Goal: Information Seeking & Learning: Learn about a topic

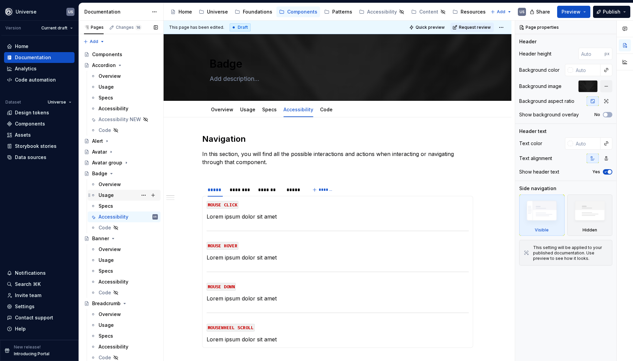
click at [117, 196] on div "Usage" at bounding box center [128, 195] width 59 height 9
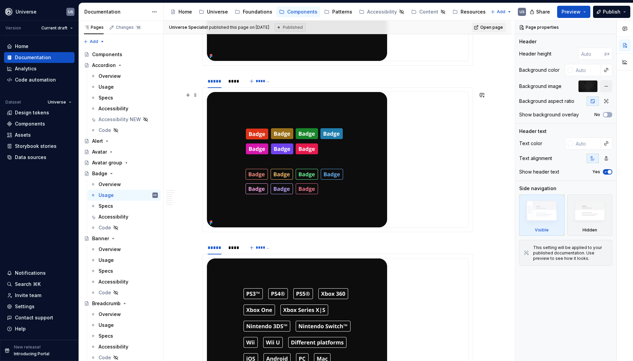
scroll to position [945, 0]
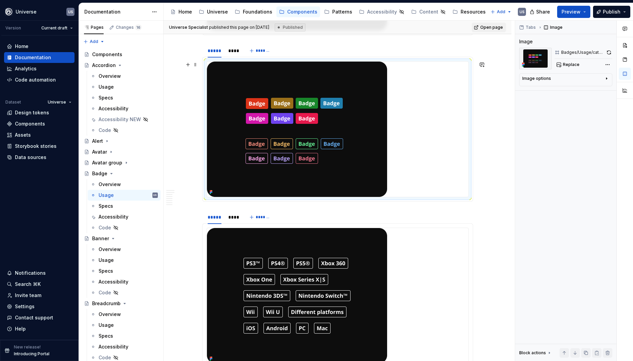
click at [336, 125] on img at bounding box center [297, 129] width 180 height 135
click at [314, 242] on img at bounding box center [297, 295] width 180 height 135
click at [122, 215] on div "Accessibility" at bounding box center [114, 217] width 30 height 7
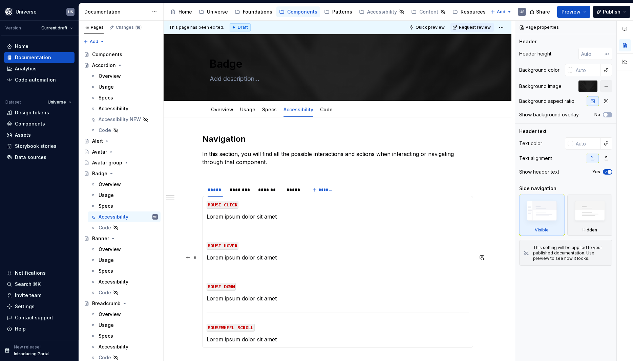
click at [357, 261] on p "Lorem ipsum dolor sit amet" at bounding box center [338, 258] width 262 height 8
type textarea "*"
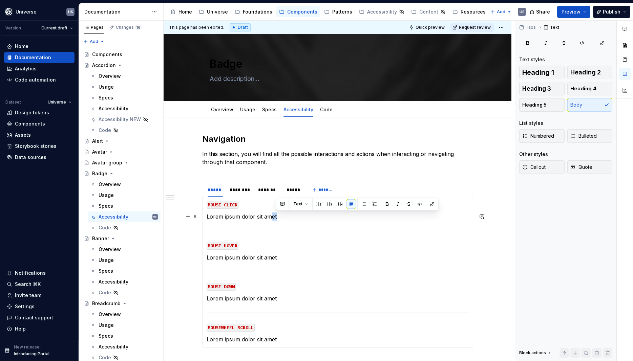
drag, startPoint x: 293, startPoint y: 217, endPoint x: 271, endPoint y: 216, distance: 22.7
click at [271, 216] on p "Lorem ipsum dolor sit amet" at bounding box center [338, 217] width 262 height 8
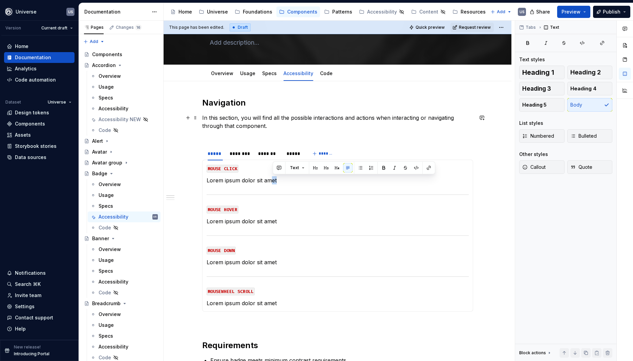
scroll to position [61, 0]
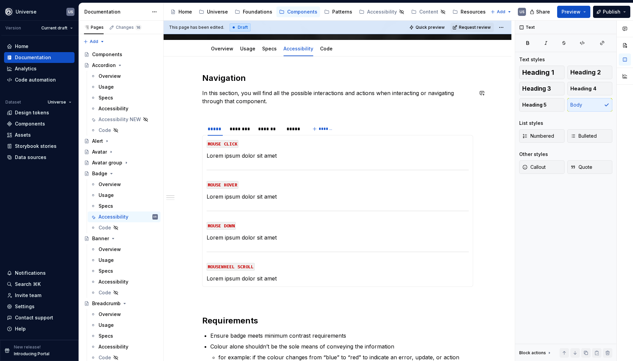
click at [225, 114] on div "Navigation In this section, you will find all the possible interactions and act…" at bounding box center [337, 304] width 271 height 462
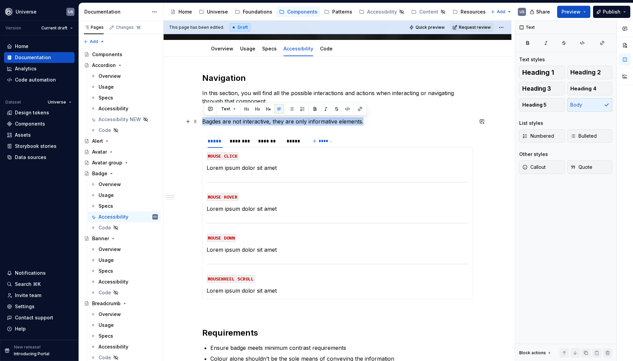
drag, startPoint x: 205, startPoint y: 123, endPoint x: 397, endPoint y: 125, distance: 192.7
click at [397, 125] on p "Bagdes are not interactive, they are only informative elements." at bounding box center [337, 121] width 271 height 8
copy p "Bagdes are not interactive, they are only informative elements."
click at [301, 124] on p "Bagdes are not interactive, they are only informative elements." at bounding box center [337, 121] width 271 height 8
drag, startPoint x: 373, startPoint y: 122, endPoint x: 197, endPoint y: 122, distance: 176.4
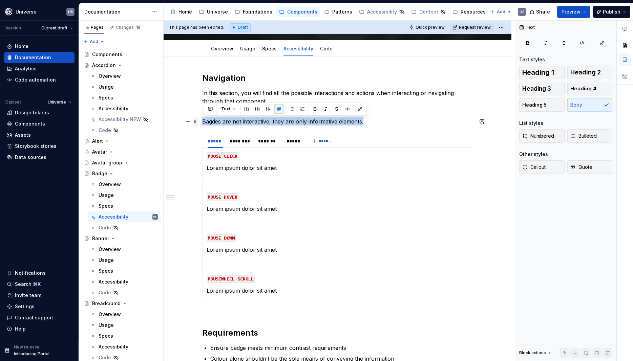
click at [202, 122] on div "Navigation In this section, you will find all the possible interactions and act…" at bounding box center [337, 314] width 271 height 483
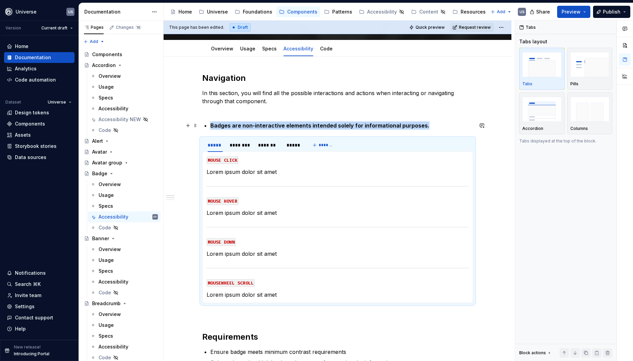
click at [211, 125] on li "Badges are non-interactive elements intended solely for informational purposes." at bounding box center [341, 126] width 263 height 8
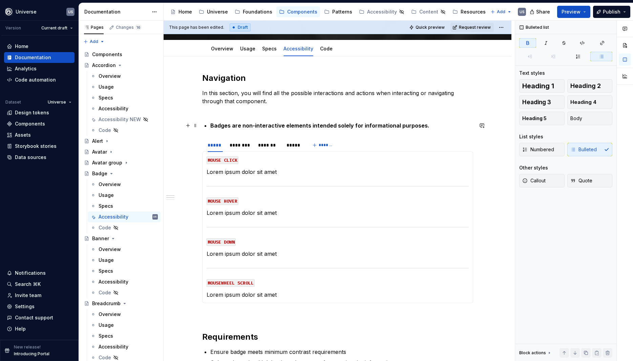
click at [213, 123] on strong "Badges are non-interactive elements intended solely for informational purposes." at bounding box center [319, 125] width 219 height 7
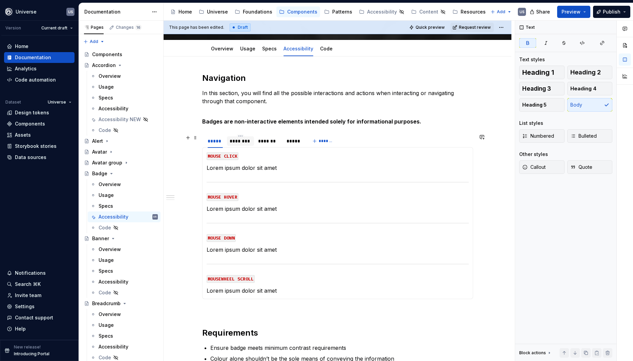
click at [243, 142] on div "********" at bounding box center [241, 141] width 22 height 7
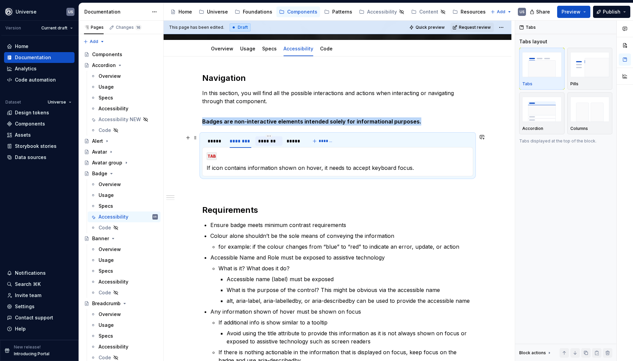
click at [274, 143] on div "*******" at bounding box center [269, 141] width 22 height 7
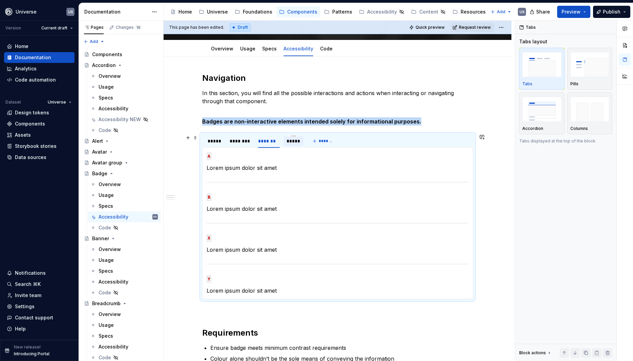
click at [292, 142] on div "*****" at bounding box center [293, 141] width 14 height 7
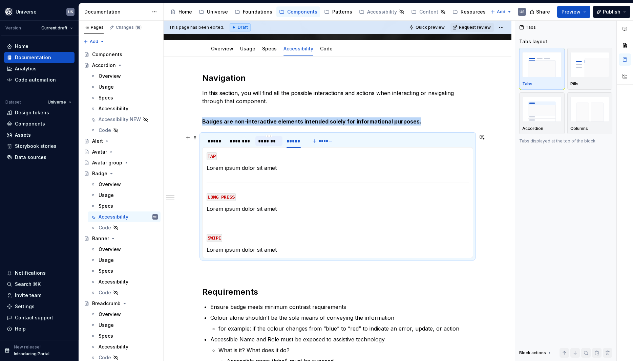
click at [267, 144] on div "*******" at bounding box center [269, 141] width 22 height 7
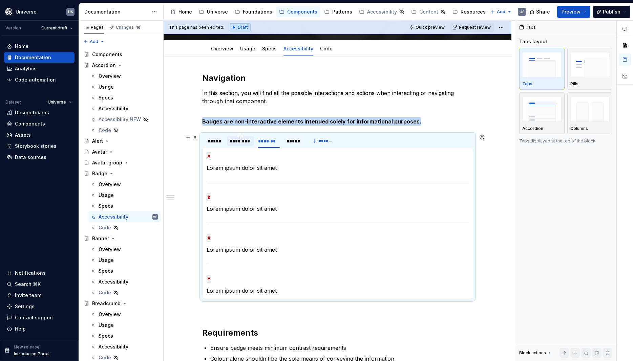
click at [248, 145] on div "********" at bounding box center [240, 140] width 27 height 9
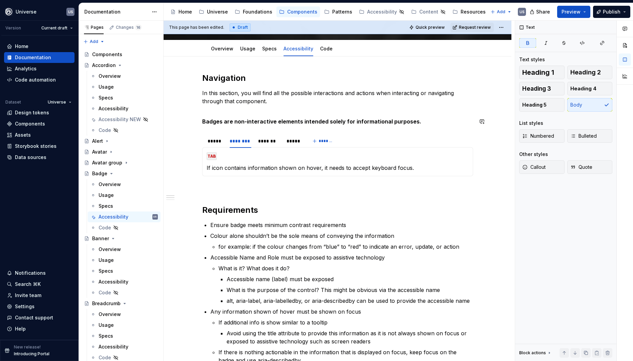
click at [213, 128] on div "Navigation In this section, you will find all the possible interactions and act…" at bounding box center [337, 248] width 271 height 351
click at [196, 136] on span at bounding box center [195, 137] width 5 height 9
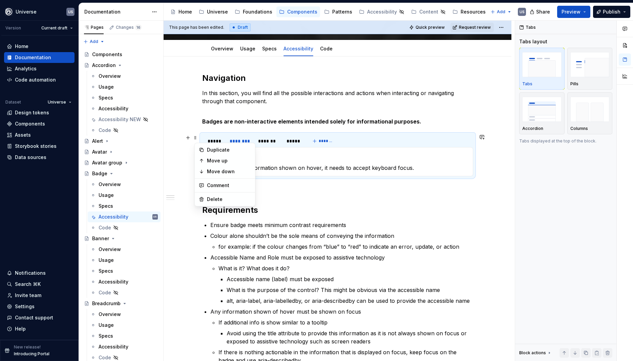
click at [505, 192] on div "Navigation In this section, you will find all the possible interactions and act…" at bounding box center [338, 299] width 348 height 484
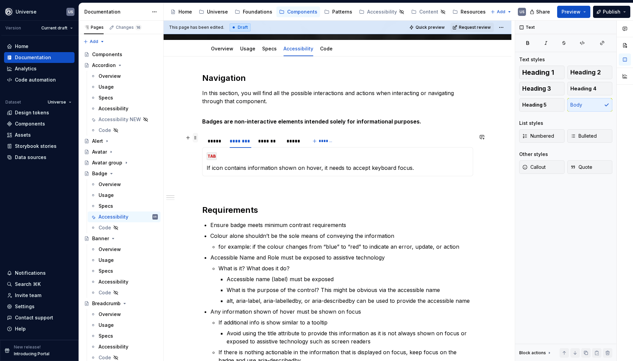
click at [197, 137] on span at bounding box center [195, 137] width 5 height 9
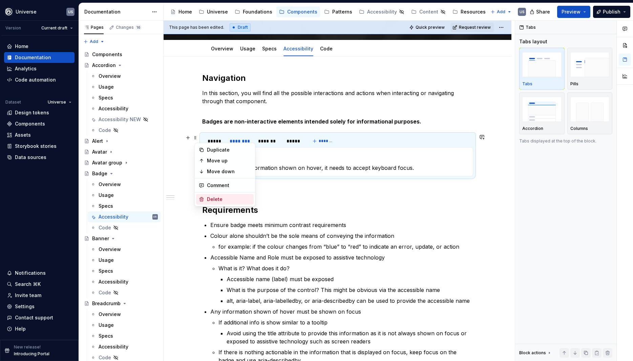
click at [212, 198] on div "Delete" at bounding box center [229, 199] width 44 height 7
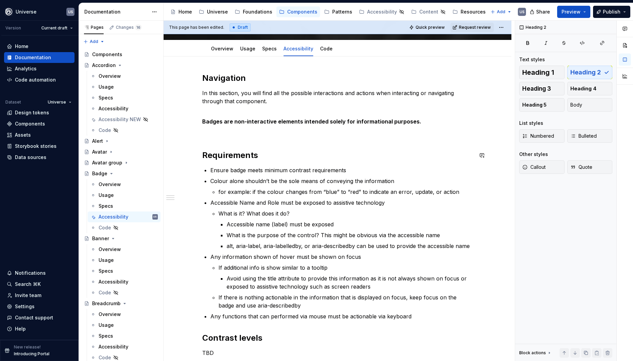
click at [290, 146] on div "Navigation In this section, you will find all the possible interactions and act…" at bounding box center [337, 221] width 271 height 297
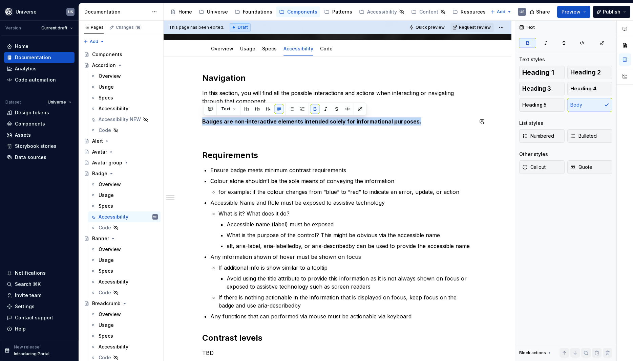
drag, startPoint x: 204, startPoint y: 121, endPoint x: 425, endPoint y: 127, distance: 220.9
click at [425, 127] on div "Navigation In this section, you will find all the possible interactions and act…" at bounding box center [337, 221] width 271 height 297
click at [534, 164] on button "Callout" at bounding box center [541, 167] width 45 height 14
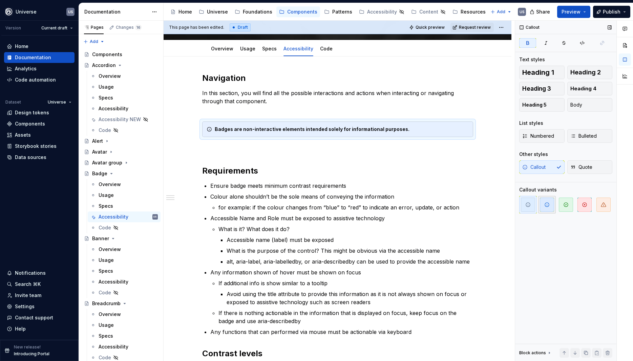
click at [544, 207] on icon "button" at bounding box center [546, 204] width 5 height 5
click at [378, 153] on div "Navigation In this section, you will find all the possible interactions and act…" at bounding box center [337, 229] width 271 height 312
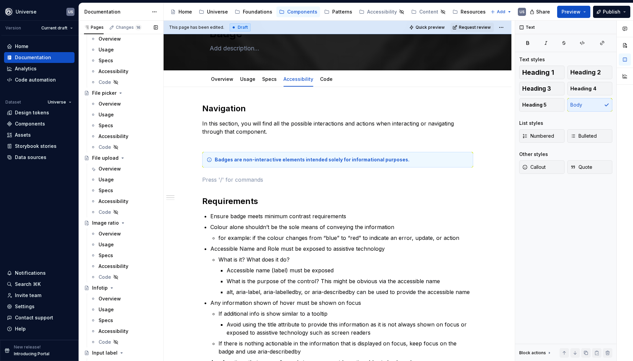
scroll to position [1006, 0]
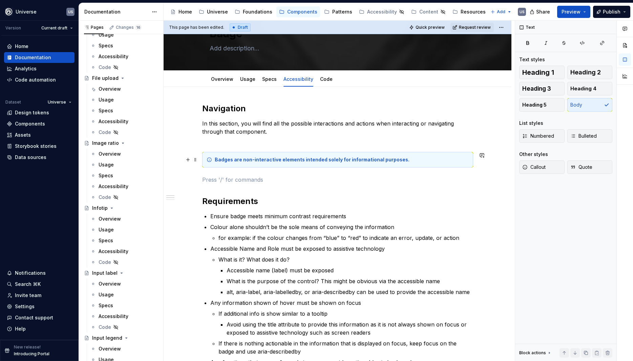
click at [306, 160] on strong "Badges are non-interactive elements intended solely for informational purposes." at bounding box center [312, 160] width 195 height 6
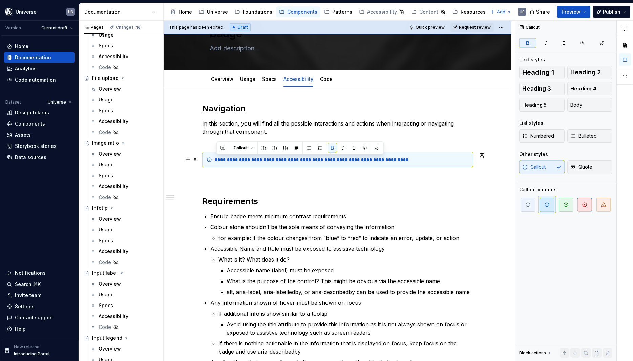
drag, startPoint x: 405, startPoint y: 157, endPoint x: 209, endPoint y: 153, distance: 196.1
click at [209, 153] on div "**********" at bounding box center [337, 160] width 271 height 16
copy strong "**********"
drag, startPoint x: 103, startPoint y: 184, endPoint x: 286, endPoint y: 232, distance: 189.5
click at [101, 184] on div "Accessibility" at bounding box center [114, 186] width 30 height 7
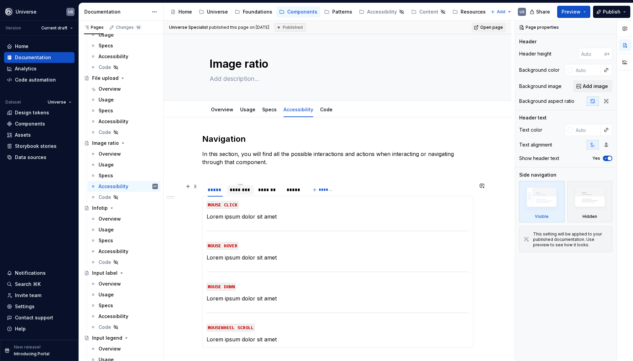
click at [244, 190] on div "********" at bounding box center [241, 190] width 22 height 7
type textarea "*"
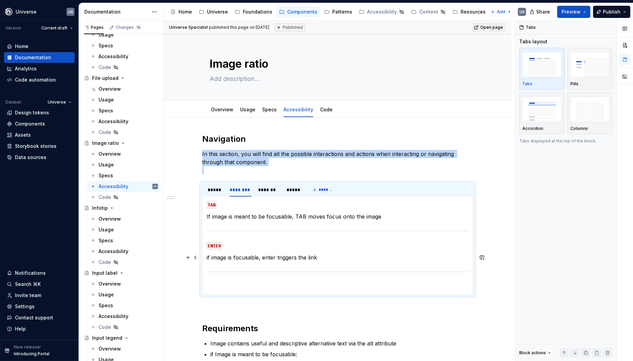
click at [210, 258] on p "if image is focusable, enter triggers the link" at bounding box center [338, 258] width 262 height 8
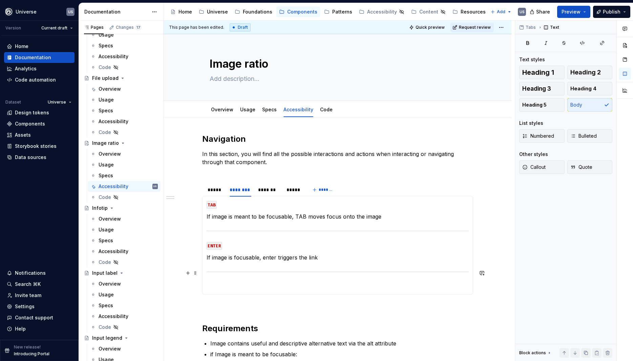
click at [312, 265] on section-item-column "TAB If image is meant to be focusable, [PERSON_NAME] moves focus onto the image…" at bounding box center [338, 245] width 262 height 90
click at [269, 189] on div "*******" at bounding box center [269, 190] width 22 height 7
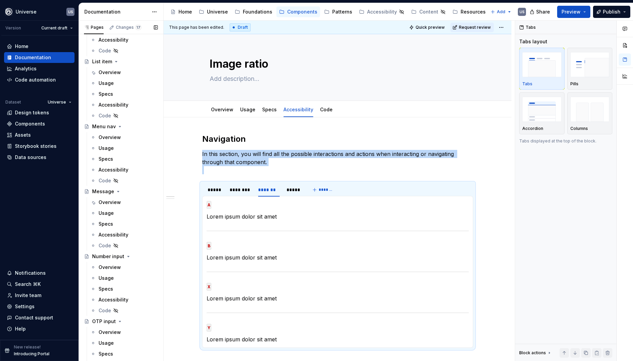
scroll to position [1524, 0]
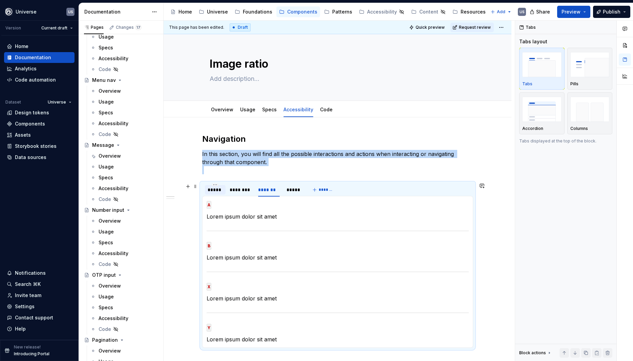
click at [215, 190] on div "*****" at bounding box center [215, 190] width 15 height 7
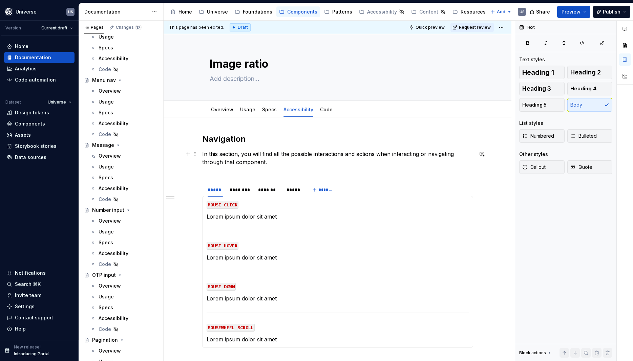
click at [215, 174] on p "In this section, you will find all the possible interactions and actions when i…" at bounding box center [337, 162] width 271 height 24
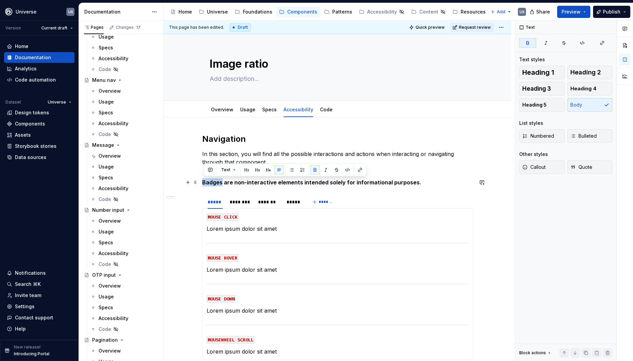
drag, startPoint x: 222, startPoint y: 181, endPoint x: 203, endPoint y: 183, distance: 19.7
click at [203, 183] on div "Navigation In this section, you will find all the possible interactions and act…" at bounding box center [338, 347] width 348 height 461
click at [314, 182] on strong "Image ratio are non-interactive elements intended solely for informational purp…" at bounding box center [316, 182] width 229 height 7
click at [430, 181] on p "Image ratio are non-interactive elements intended solely for informational purp…" at bounding box center [337, 182] width 271 height 8
click at [328, 175] on div "Navigation In this section, you will find all the possible interactions and act…" at bounding box center [337, 298] width 271 height 328
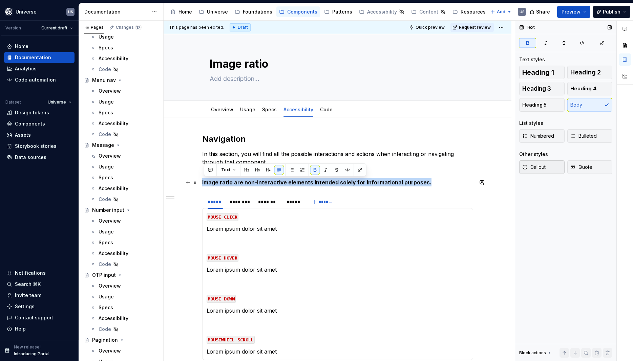
drag, startPoint x: 431, startPoint y: 186, endPoint x: 530, endPoint y: 173, distance: 100.0
click at [202, 186] on div "Navigation In this section, you will find all the possible interactions and act…" at bounding box center [337, 302] width 271 height 336
click at [529, 171] on button "Callout" at bounding box center [541, 167] width 45 height 14
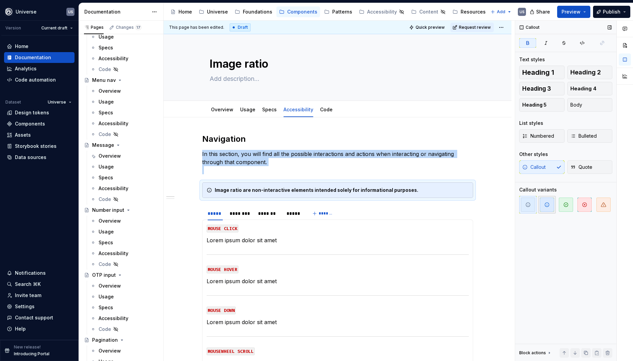
click at [548, 204] on icon "button" at bounding box center [546, 204] width 5 height 5
click at [196, 212] on span at bounding box center [195, 210] width 5 height 9
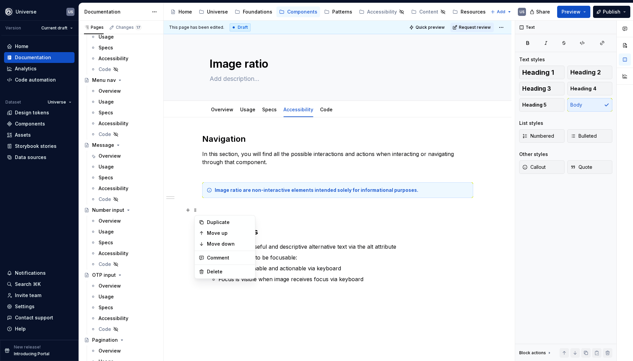
click at [270, 207] on p at bounding box center [337, 210] width 271 height 8
click at [244, 190] on strong "Image ratio are non-interactive elements intended solely for informational purp…" at bounding box center [316, 190] width 203 height 6
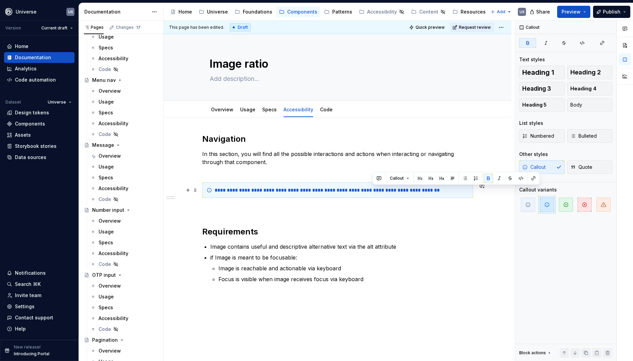
drag, startPoint x: 372, startPoint y: 190, endPoint x: 404, endPoint y: 190, distance: 31.2
click at [404, 190] on strong "**********" at bounding box center [327, 190] width 225 height 5
click at [442, 229] on h2 "Requirements" at bounding box center [337, 232] width 271 height 11
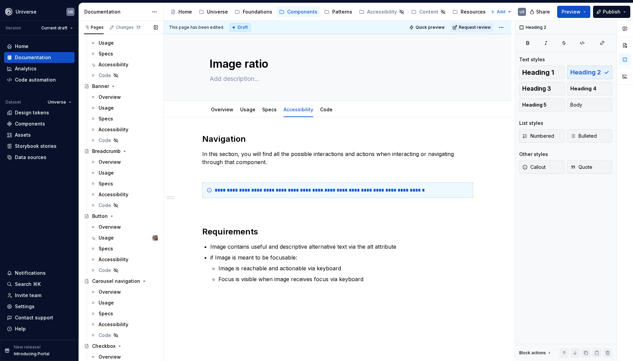
scroll to position [0, 0]
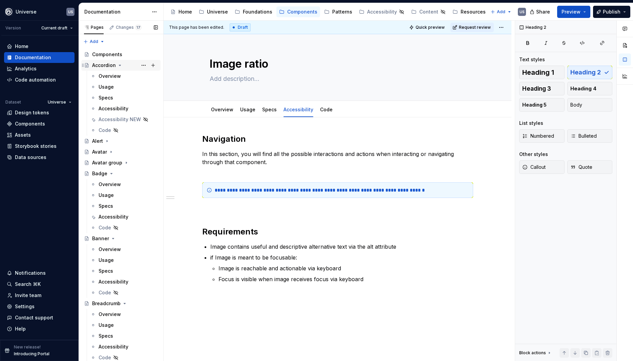
click at [119, 65] on icon "Page tree" at bounding box center [119, 65] width 5 height 5
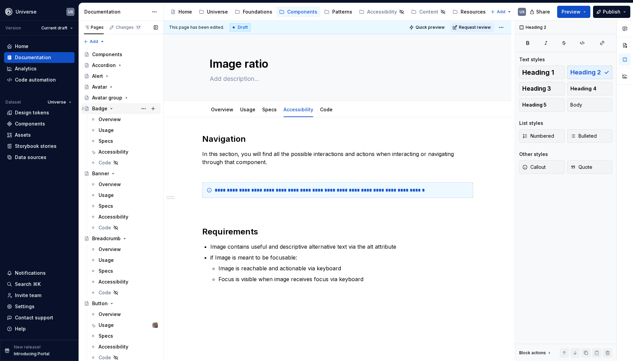
click at [109, 108] on icon "Page tree" at bounding box center [111, 108] width 5 height 5
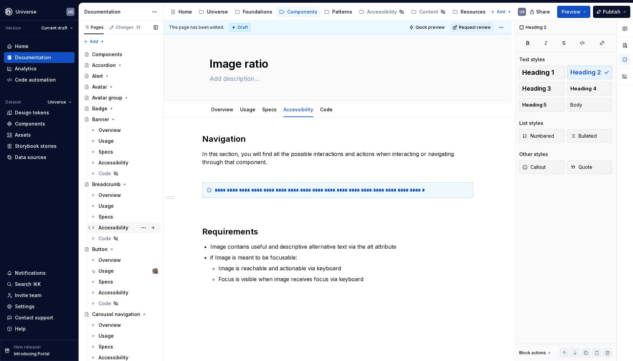
click at [114, 228] on div "Accessibility" at bounding box center [114, 227] width 30 height 7
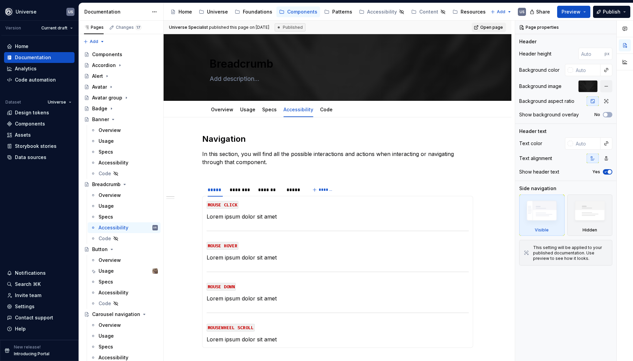
type textarea "*"
